Goal: Check status: Check status

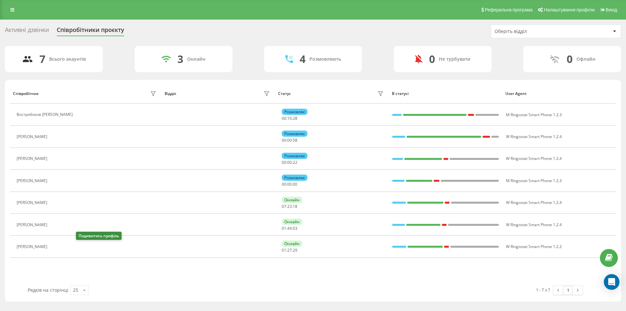
click at [85, 225] on div "[PERSON_NAME]" at bounding box center [88, 224] width 142 height 9
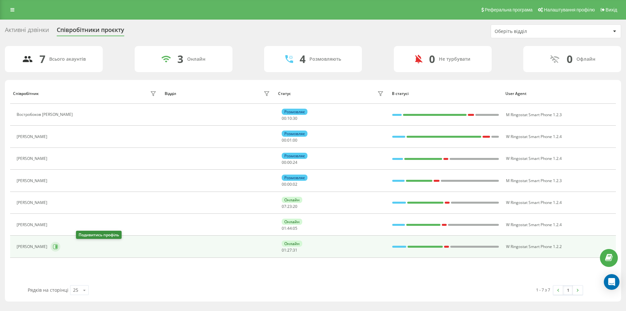
click at [58, 244] on icon at bounding box center [55, 246] width 5 height 5
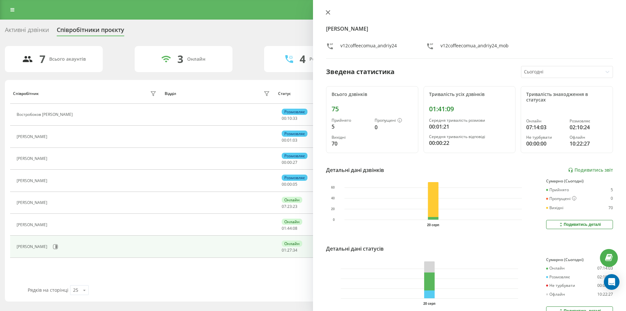
click at [328, 13] on icon at bounding box center [328, 12] width 4 height 4
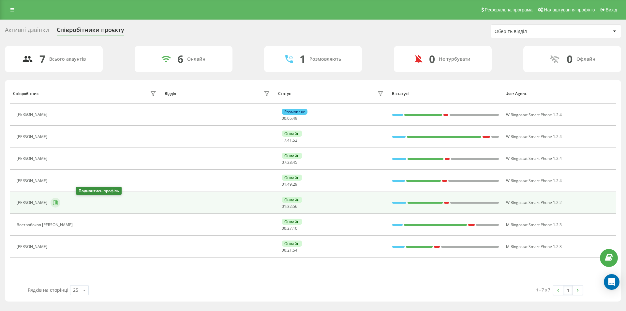
click at [58, 200] on icon at bounding box center [55, 202] width 5 height 5
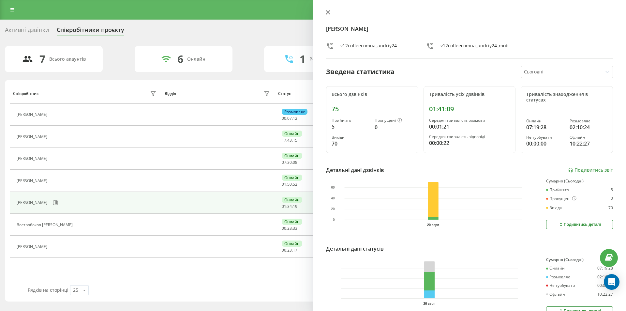
click at [326, 13] on icon at bounding box center [328, 12] width 5 height 5
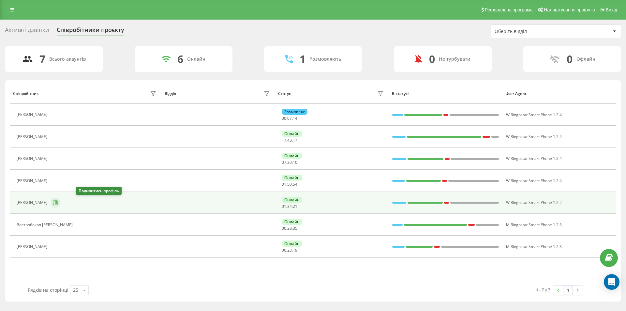
click at [58, 205] on icon at bounding box center [55, 202] width 5 height 5
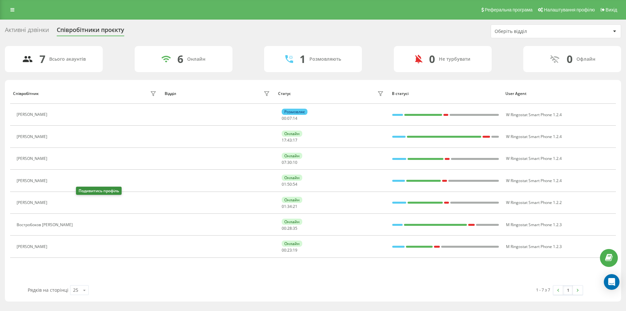
click at [0, 0] on div at bounding box center [0, 0] width 0 height 0
